Goal: Task Accomplishment & Management: Manage account settings

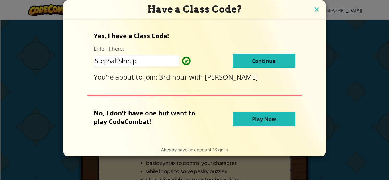
click at [314, 9] on img at bounding box center [316, 10] width 7 height 9
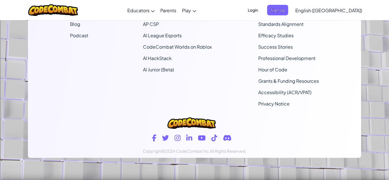
scroll to position [362, 0]
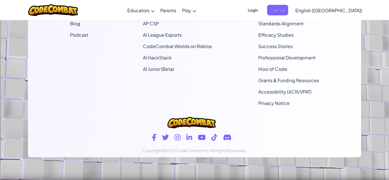
click at [261, 9] on span "Login" at bounding box center [252, 10] width 17 height 11
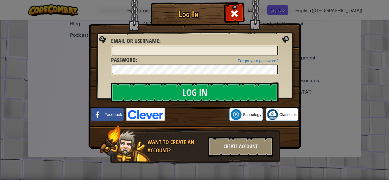
click at [290, 64] on img at bounding box center [194, 66] width 212 height 166
click at [238, 18] on span at bounding box center [234, 13] width 9 height 9
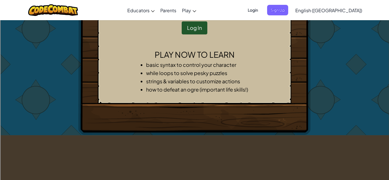
scroll to position [0, 0]
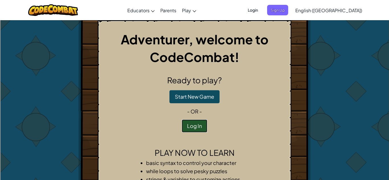
click at [193, 130] on button "Log In" at bounding box center [194, 125] width 26 height 13
